Goal: Transaction & Acquisition: Obtain resource

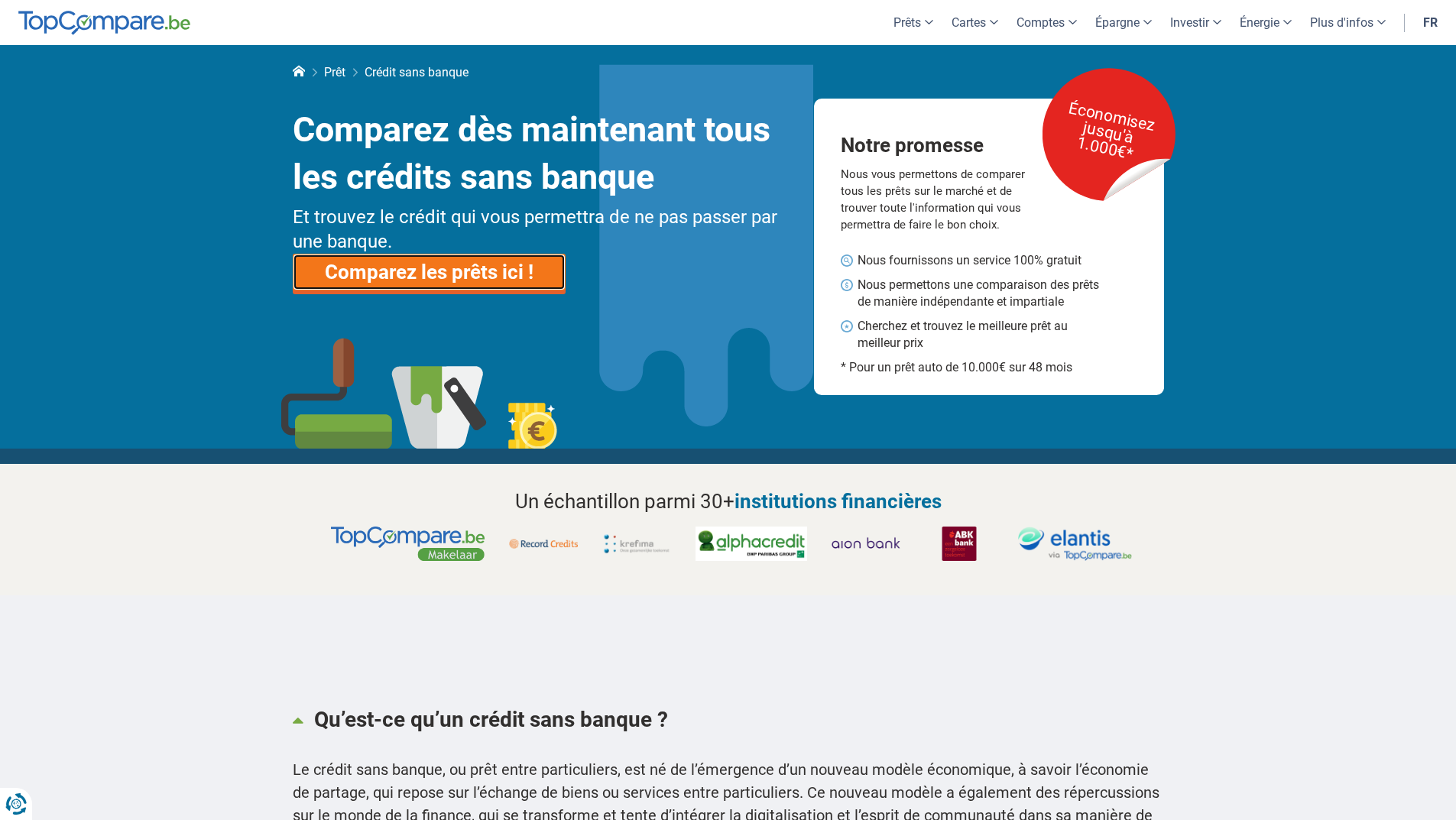
click at [474, 271] on link "Comparez les prêts ici !" at bounding box center [429, 273] width 273 height 37
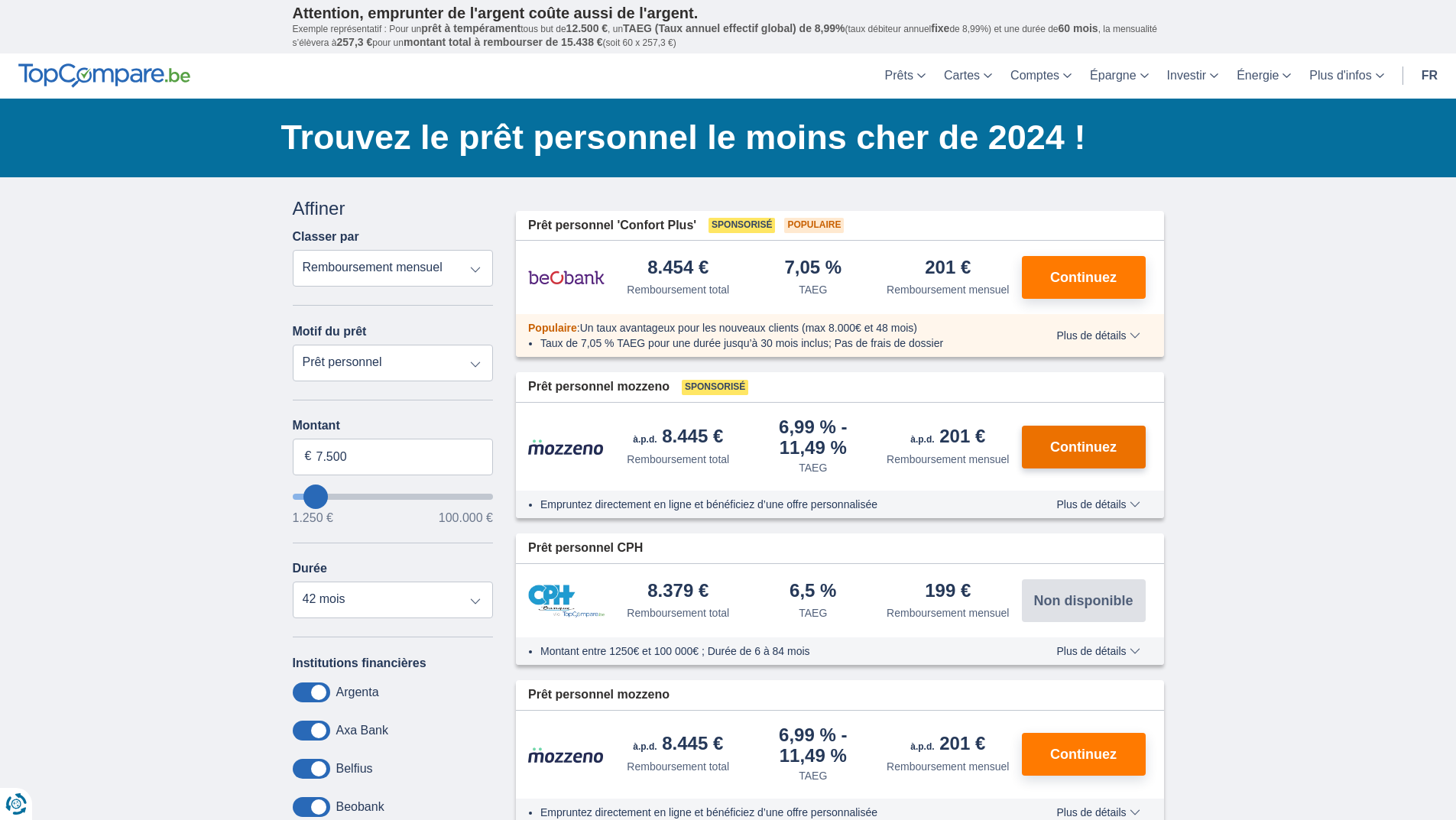
click at [1044, 449] on button "Continuez" at bounding box center [1084, 446] width 123 height 42
